Goal: Task Accomplishment & Management: Use online tool/utility

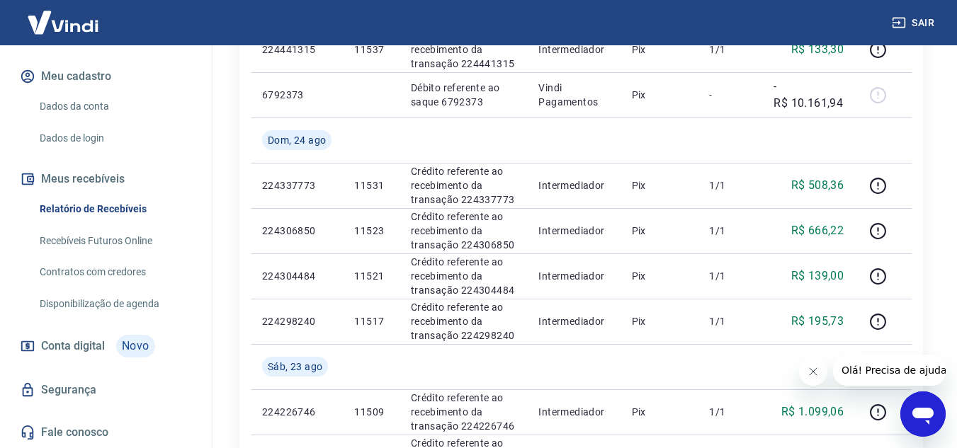
scroll to position [354, 0]
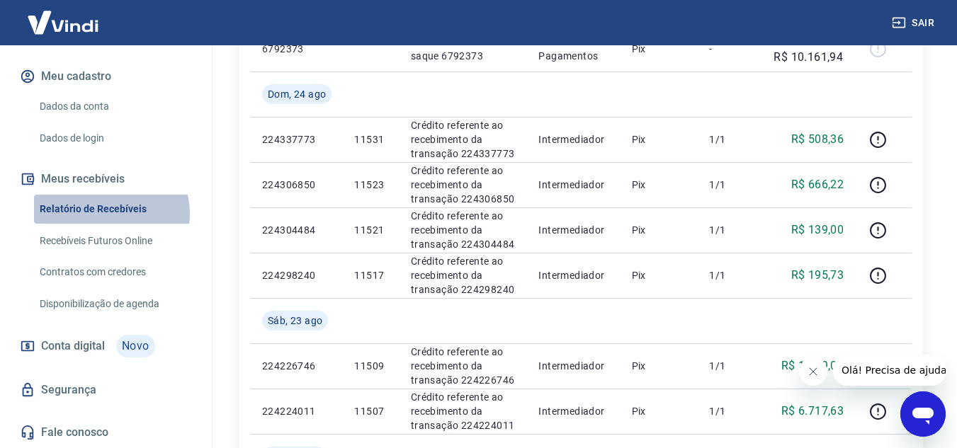
click at [110, 213] on link "Relatório de Recebíveis" at bounding box center [114, 209] width 161 height 29
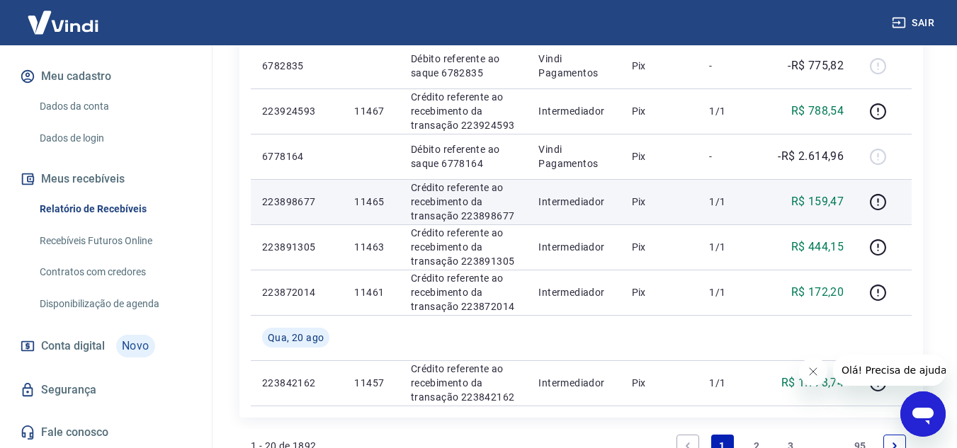
scroll to position [1204, 0]
